Goal: Task Accomplishment & Management: Use online tool/utility

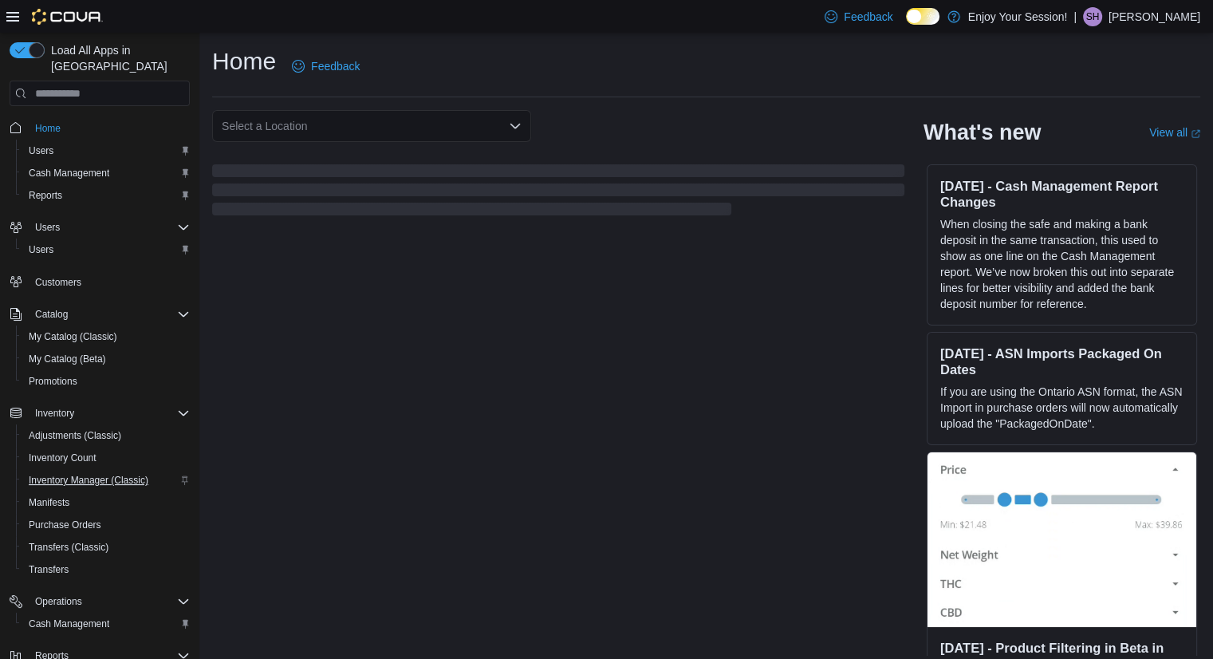
scroll to position [89, 0]
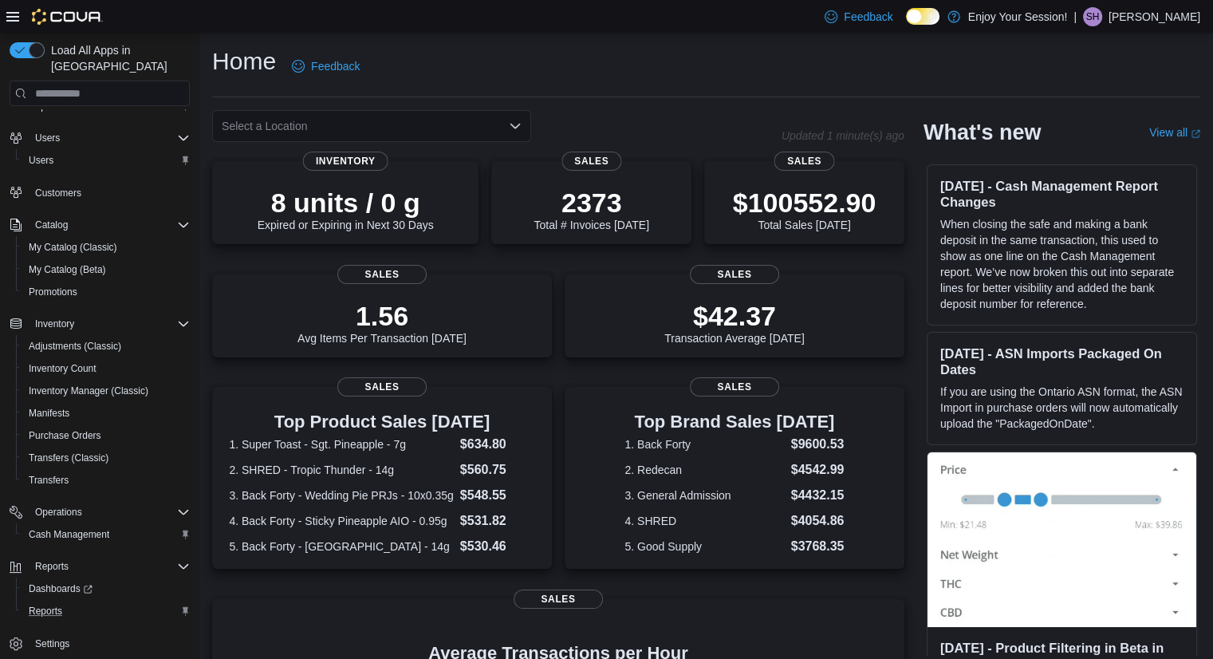
click at [69, 601] on div "Reports" at bounding box center [105, 610] width 167 height 19
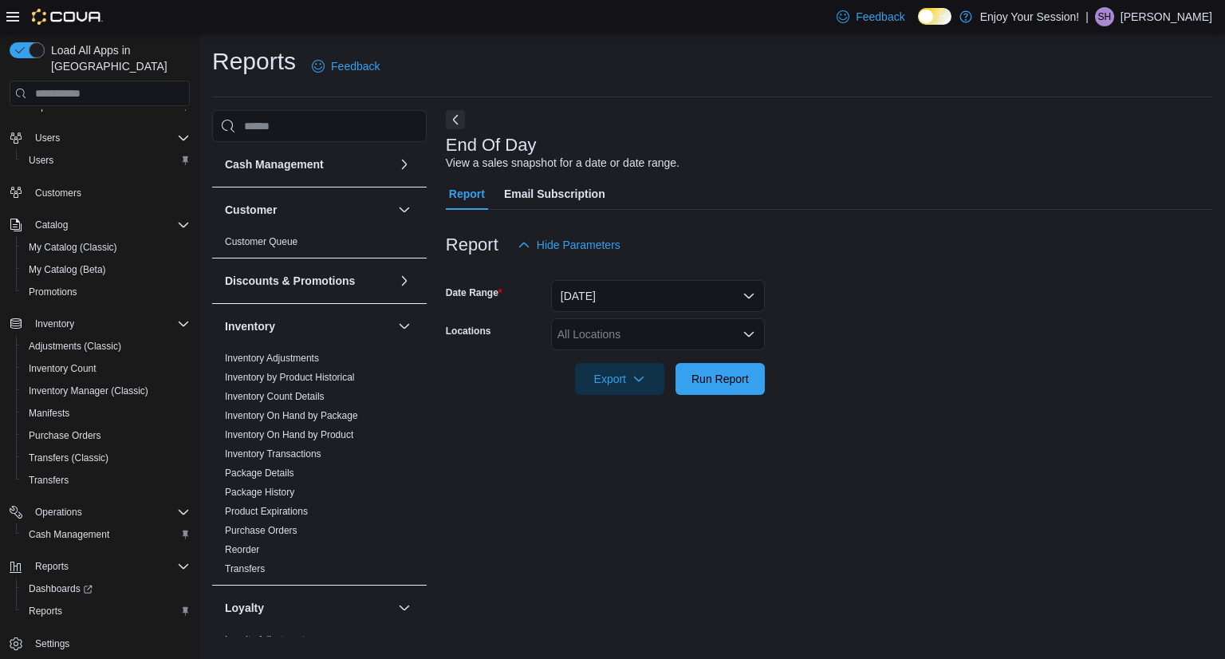
click at [642, 333] on div "All Locations" at bounding box center [658, 334] width 214 height 32
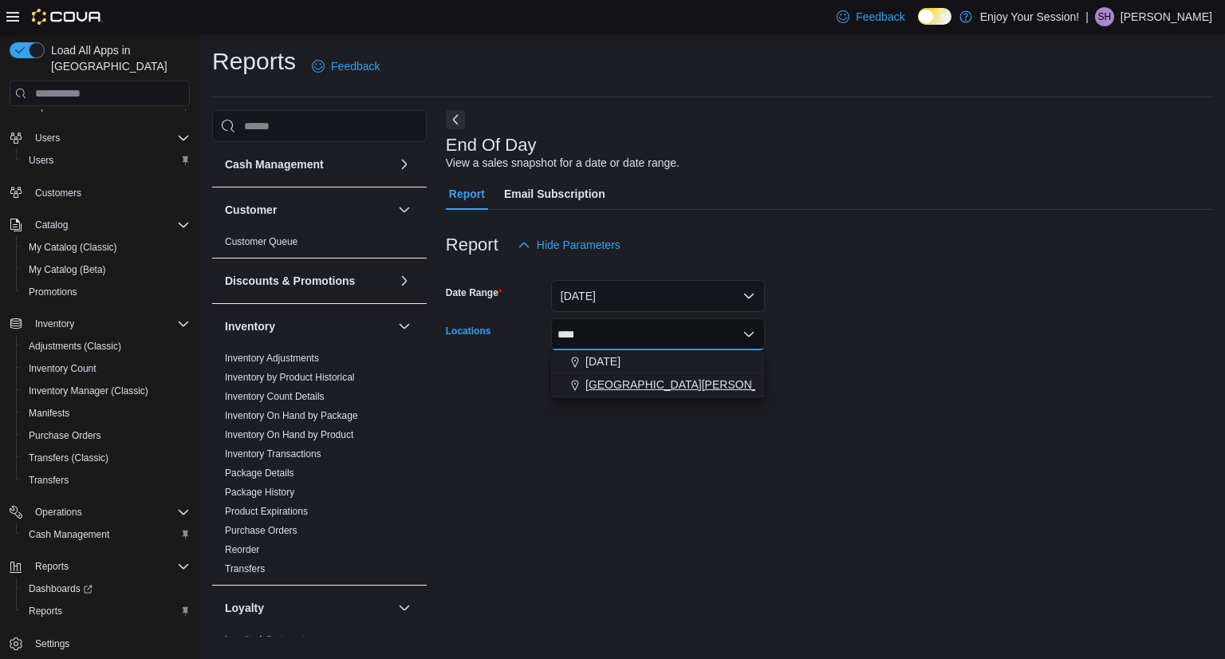
type input "****"
click at [676, 376] on span "[GEOGRAPHIC_DATA][PERSON_NAME]" at bounding box center [689, 384] width 208 height 16
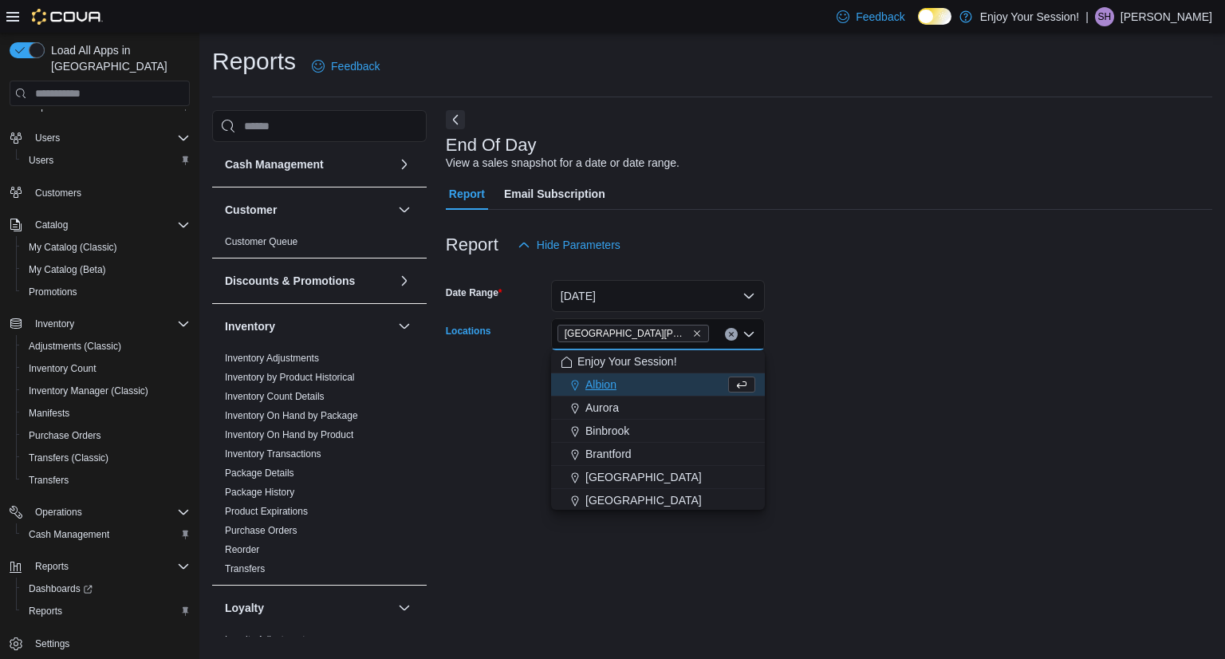
click at [877, 415] on div "End Of Day View a sales snapshot for a date or date range. Report Email Subscri…" at bounding box center [829, 373] width 766 height 526
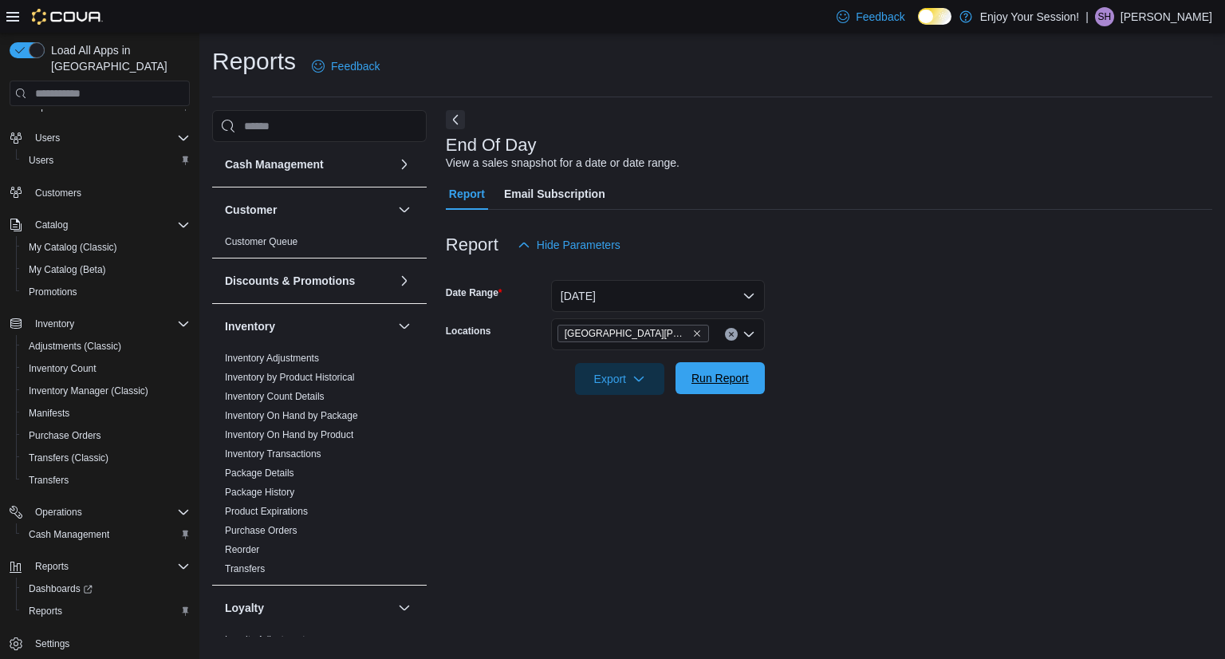
click at [740, 385] on span "Run Report" at bounding box center [719, 378] width 57 height 16
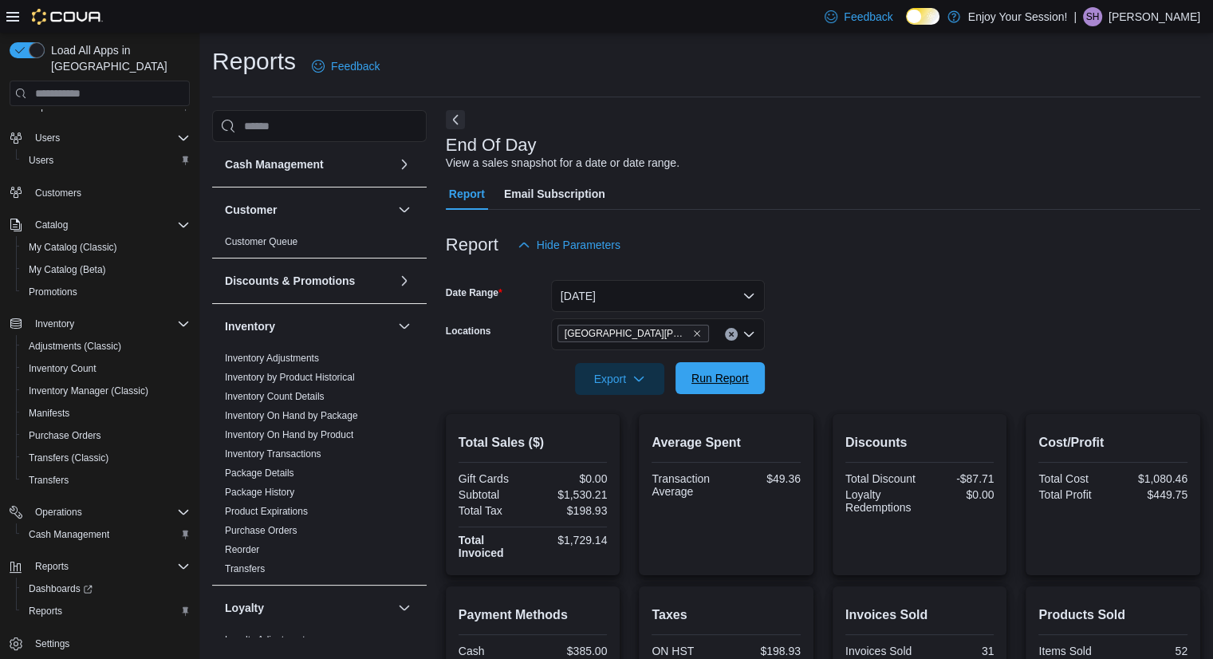
click at [740, 385] on span "Run Report" at bounding box center [719, 378] width 57 height 16
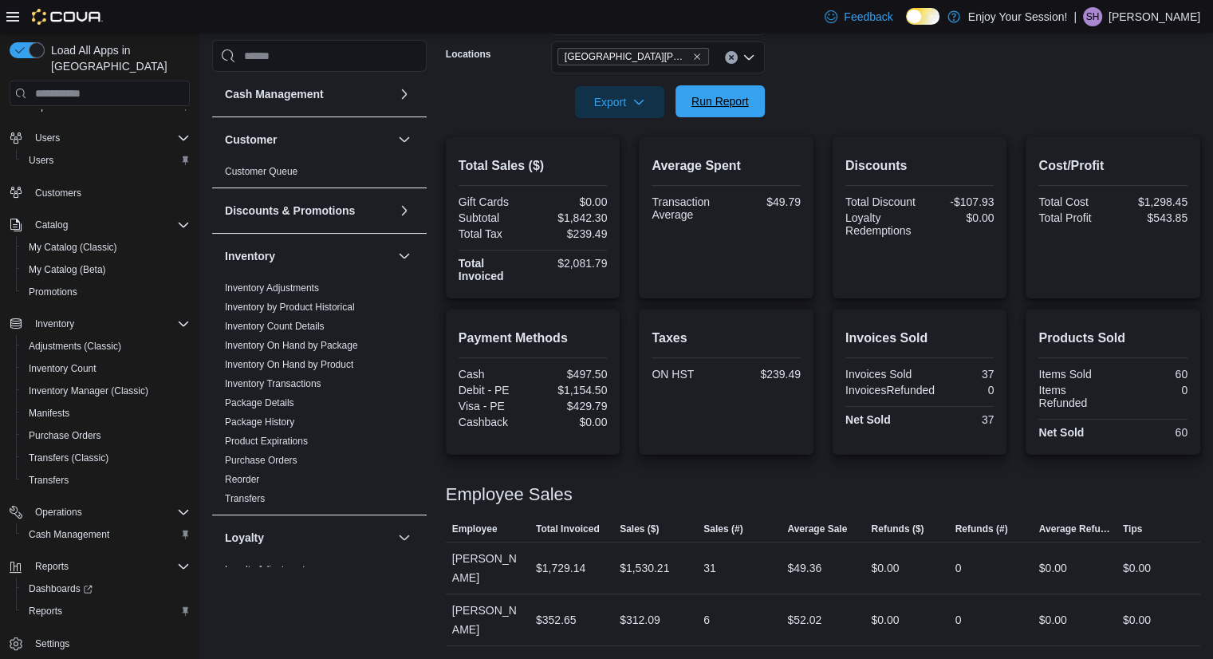
click at [724, 111] on span "Run Report" at bounding box center [720, 101] width 70 height 32
